Goal: Find specific page/section: Find specific page/section

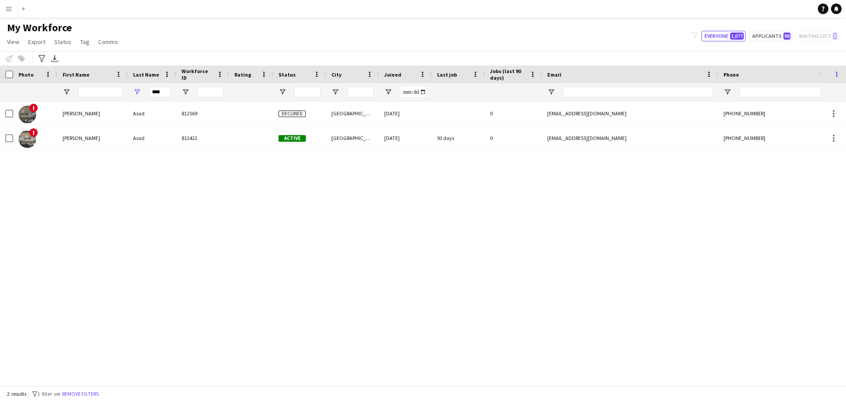
click at [838, 71] on span at bounding box center [837, 74] width 8 height 8
click at [524, 48] on div "My Workforce View Views Default view Compliance Log New view Update view Delete…" at bounding box center [423, 36] width 846 height 30
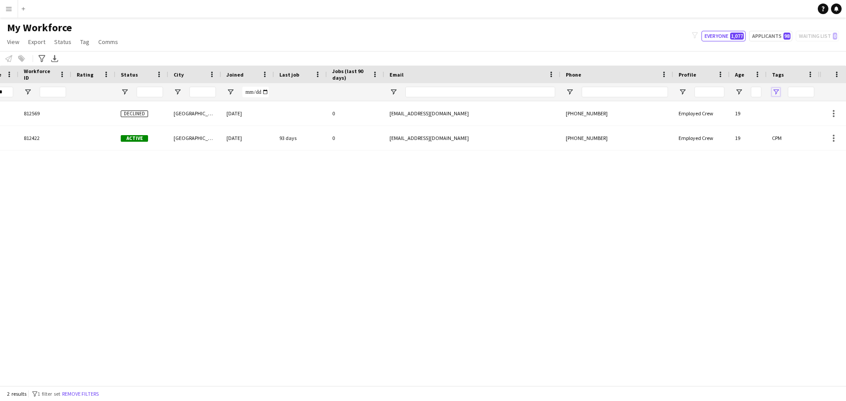
click at [774, 92] on span "Open Filter Menu" at bounding box center [776, 92] width 8 height 8
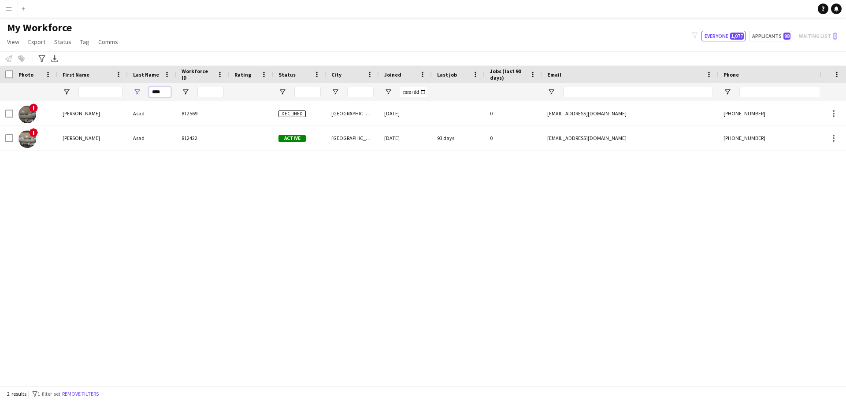
drag, startPoint x: 166, startPoint y: 90, endPoint x: 134, endPoint y: 90, distance: 32.2
click at [134, 90] on div "****" at bounding box center [152, 92] width 48 height 18
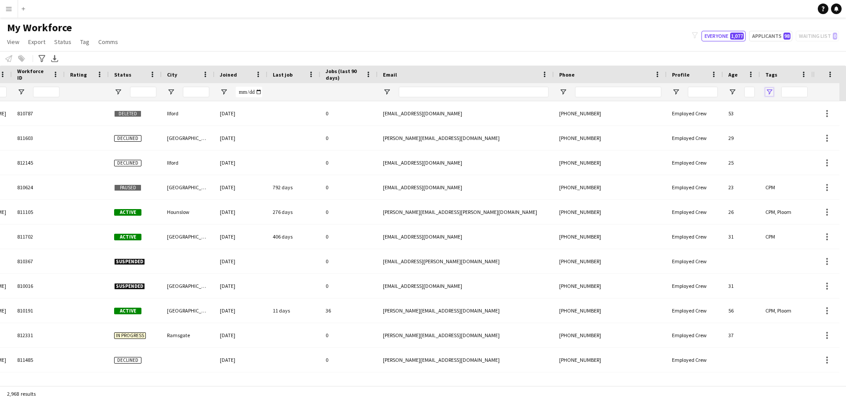
click at [768, 89] on span "Open Filter Menu" at bounding box center [769, 92] width 8 height 8
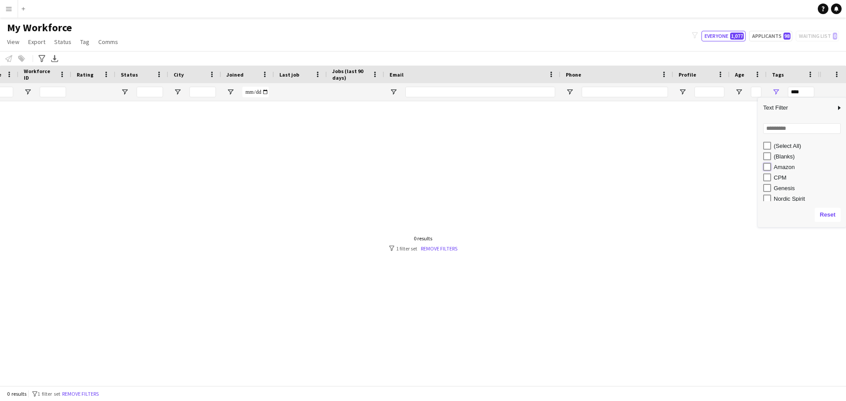
type input "**********"
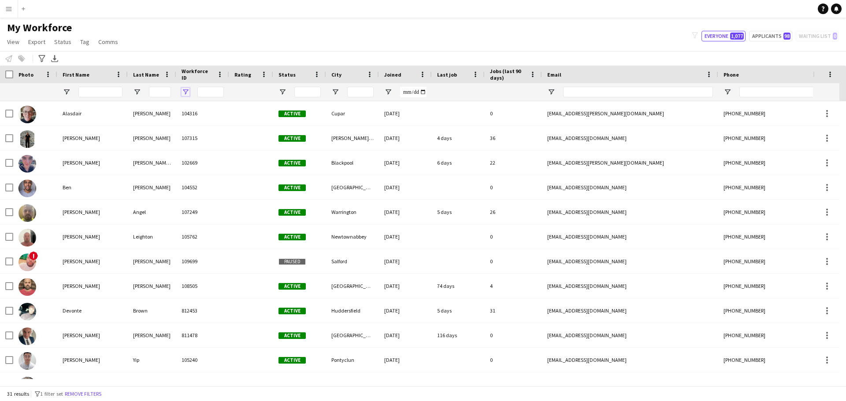
click at [184, 91] on span "Open Filter Menu" at bounding box center [185, 92] width 8 height 8
click at [185, 48] on div "My Workforce View Views Default view Compliance Log New view Update view Delete…" at bounding box center [423, 36] width 846 height 30
click at [204, 92] on input "Workforce ID Filter Input" at bounding box center [210, 92] width 26 height 11
type input "*"
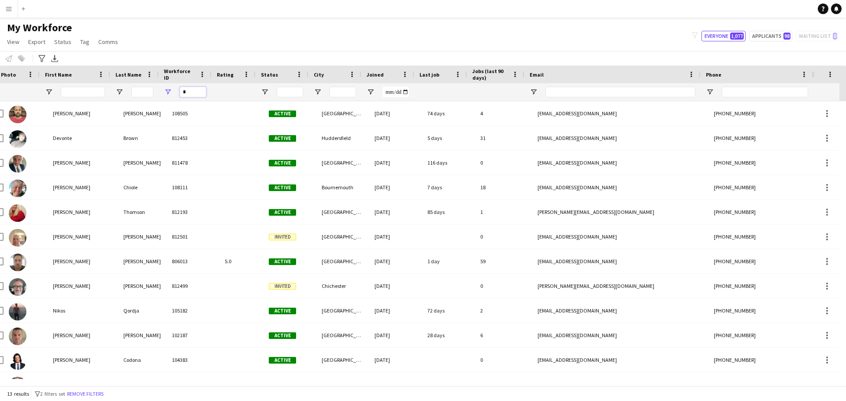
scroll to position [0, 18]
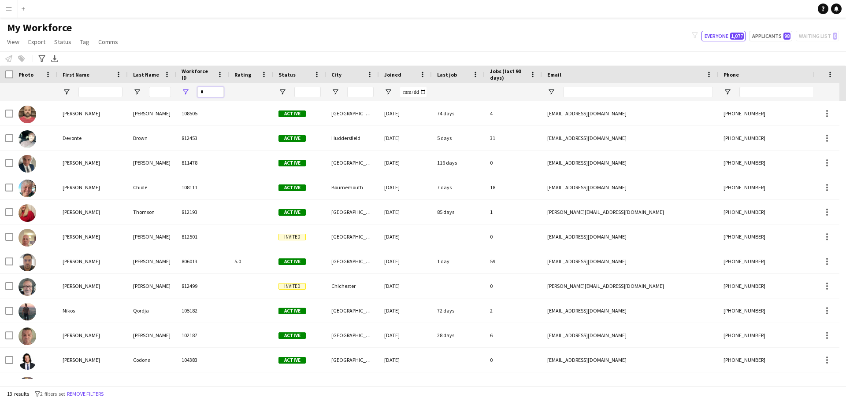
drag, startPoint x: 200, startPoint y: 92, endPoint x: 191, endPoint y: 93, distance: 8.4
click at [191, 93] on div "*" at bounding box center [202, 92] width 53 height 18
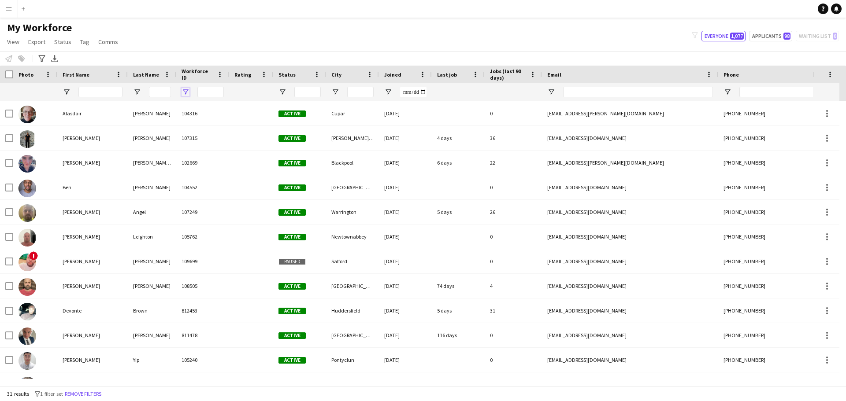
click at [185, 91] on span "Open Filter Menu" at bounding box center [185, 92] width 8 height 8
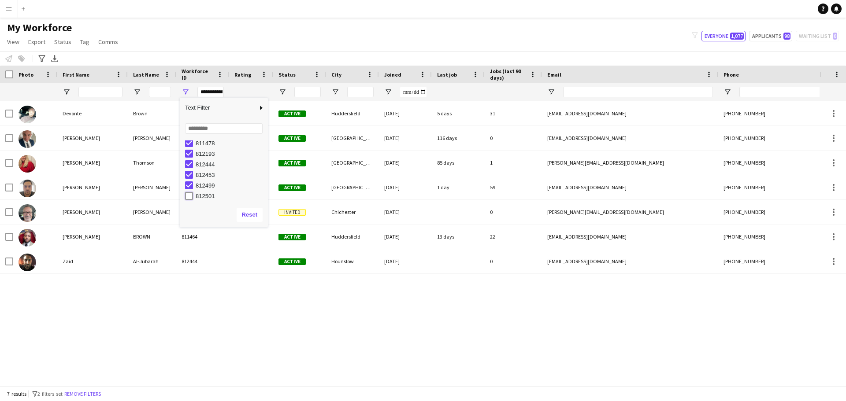
type input "**********"
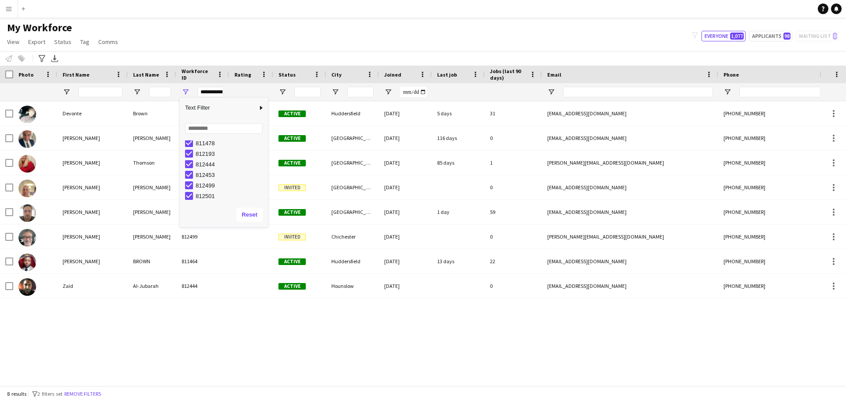
click at [237, 327] on div "[PERSON_NAME] 806013 5.0 Active Manchester [DATE] 1 day 59 [EMAIL_ADDRESS][DOMA…" at bounding box center [409, 240] width 819 height 278
